Goal: Task Accomplishment & Management: Manage account settings

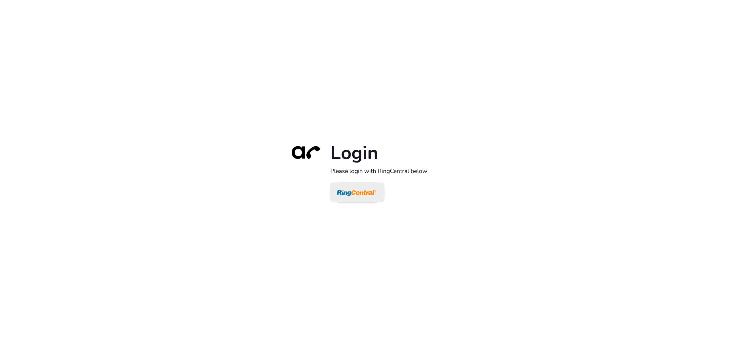
click at [370, 192] on img at bounding box center [356, 193] width 39 height 19
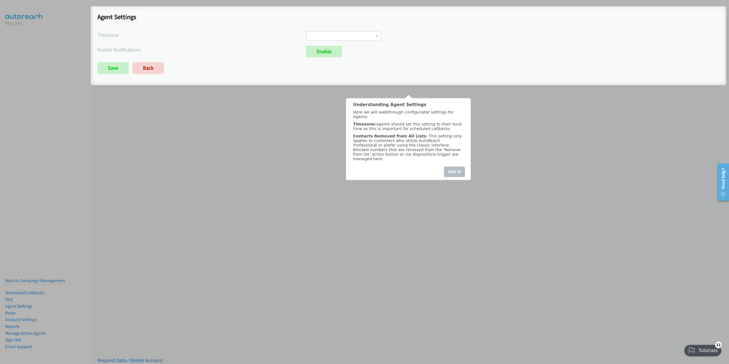
click at [453, 172] on div "Got it" at bounding box center [454, 172] width 21 height 11
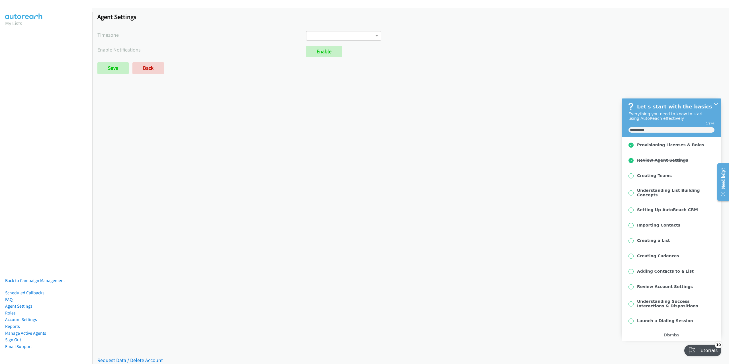
click at [368, 38] on span at bounding box center [343, 36] width 75 height 10
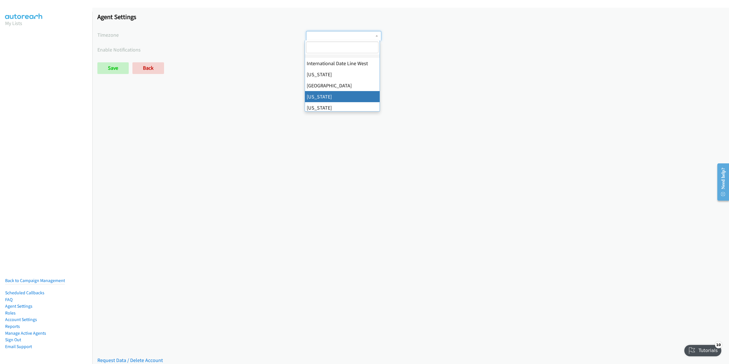
click at [226, 140] on div "Saved Placeholder Agent Settings Timezone International Date Line [GEOGRAPHIC_D…" at bounding box center [410, 186] width 637 height 357
